Goal: Transaction & Acquisition: Purchase product/service

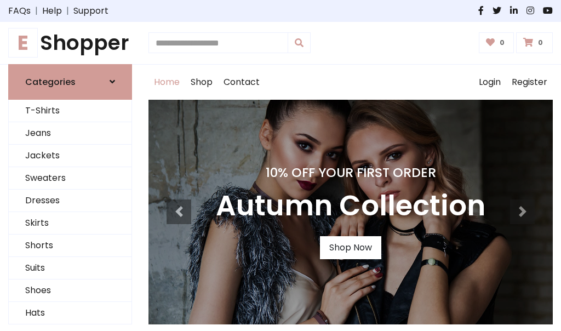
click at [281, 166] on h4 "10% Off Your First Order" at bounding box center [351, 172] width 270 height 15
click at [350, 247] on link "Shop Now" at bounding box center [350, 247] width 61 height 23
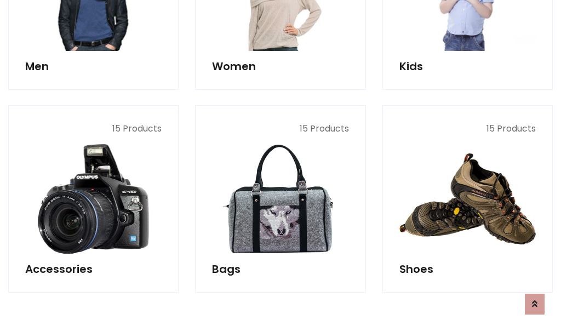
scroll to position [1093, 0]
